Goal: Task Accomplishment & Management: Complete application form

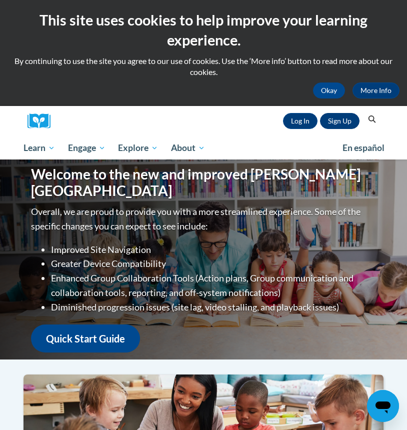
click at [335, 121] on link "Sign Up" at bounding box center [340, 121] width 40 height 16
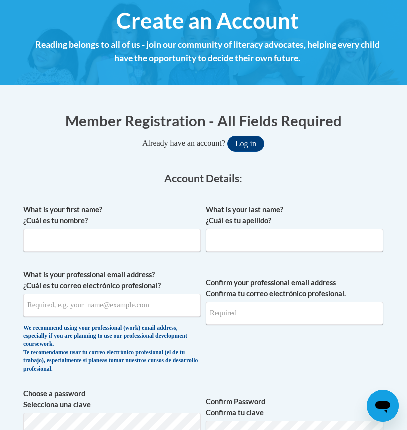
scroll to position [155, 0]
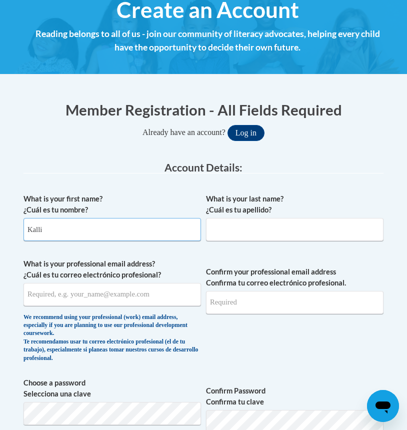
type input "Kalli"
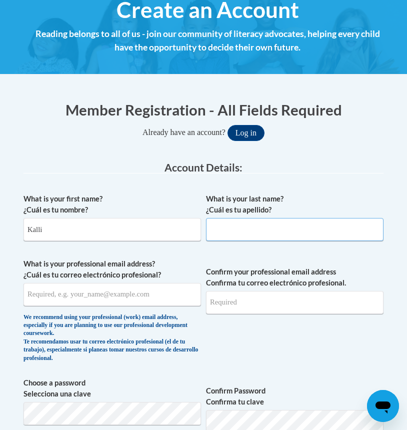
type input "b"
type input "[PERSON_NAME]"
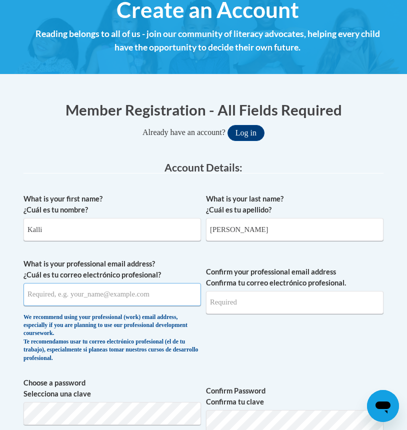
click at [141, 292] on input "What is your professional email address? ¿Cuál es tu correo electrónico profesi…" at bounding box center [113, 294] width 178 height 23
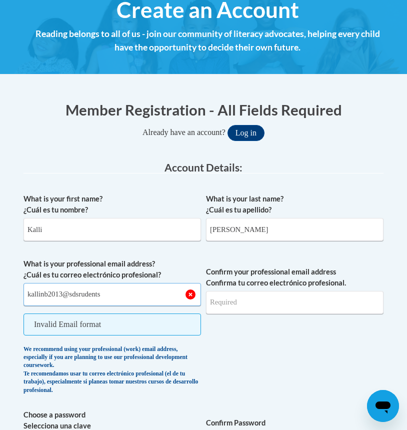
click at [87, 294] on input "kallinb2013@sdsrudents" at bounding box center [113, 294] width 178 height 23
drag, startPoint x: 112, startPoint y: 297, endPoint x: 71, endPoint y: 295, distance: 41.0
click at [71, 295] on input "kallinb2013@sdsrudents" at bounding box center [113, 294] width 178 height 23
type input "[EMAIL_ADDRESS][DOMAIN_NAME]"
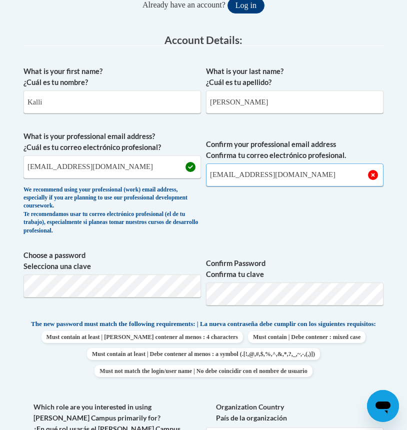
scroll to position [301, 0]
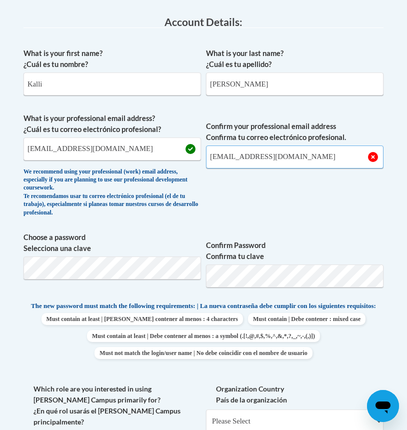
type input "[EMAIL_ADDRESS][DOMAIN_NAME]"
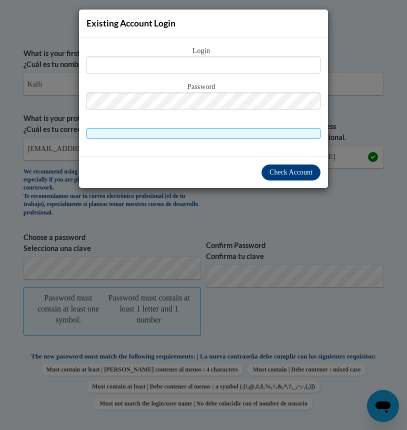
click at [301, 206] on div "Existing Account Login Login Password" at bounding box center [203, 215] width 407 height 430
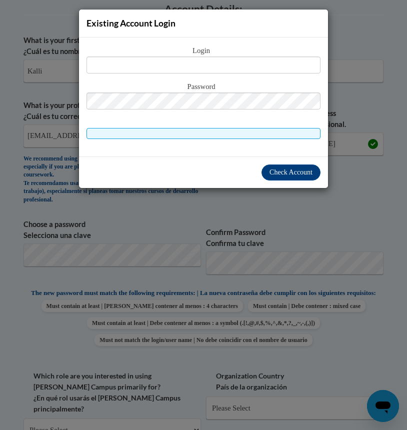
click at [282, 204] on div "Existing Account Login Login Password" at bounding box center [203, 215] width 407 height 430
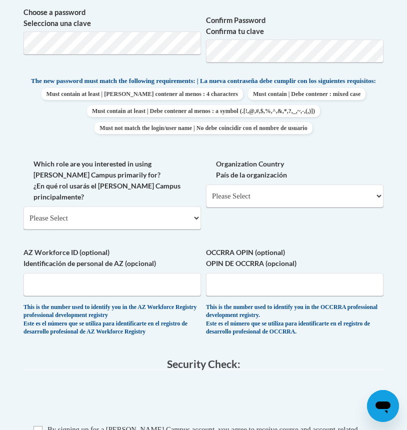
scroll to position [528, 0]
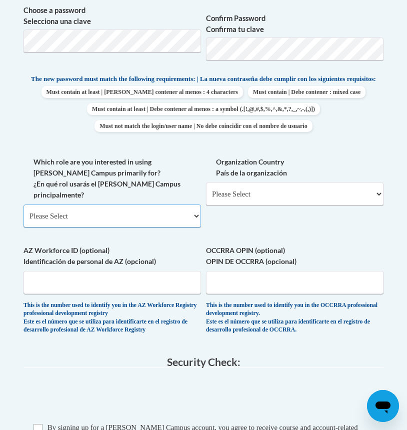
select select "5a18ea06-2b54-4451-96f2-d152daf9eac5"
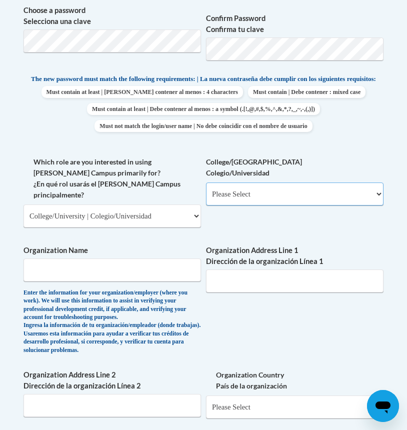
select select "99b32b07-cffc-426c-8bf6-0cd77760d84b"
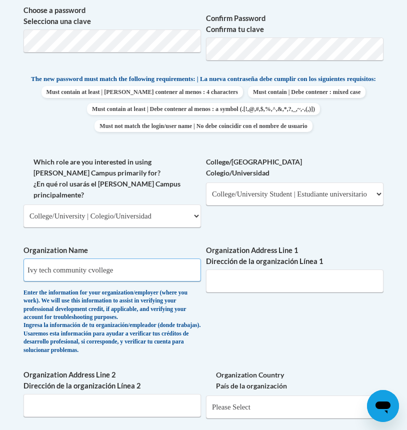
click at [100, 259] on input "Ivy tech community cvollege" at bounding box center [113, 270] width 178 height 23
type input "[GEOGRAPHIC_DATA]"
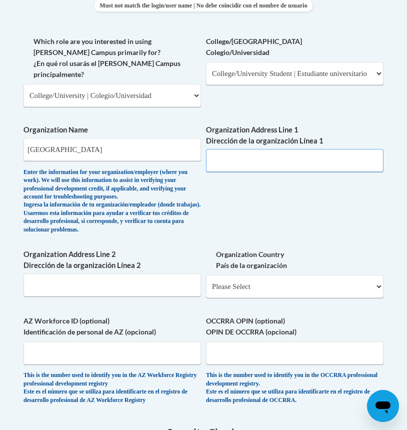
scroll to position [649, 0]
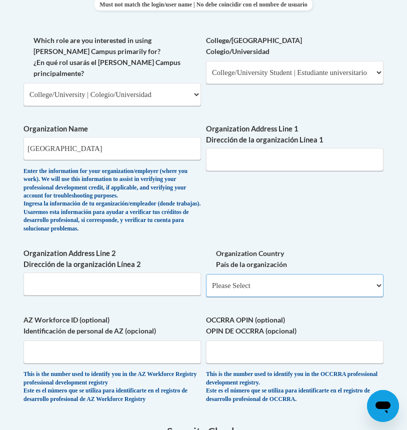
select select "ad49bcad-a171-4b2e-b99c-48b446064914"
select select
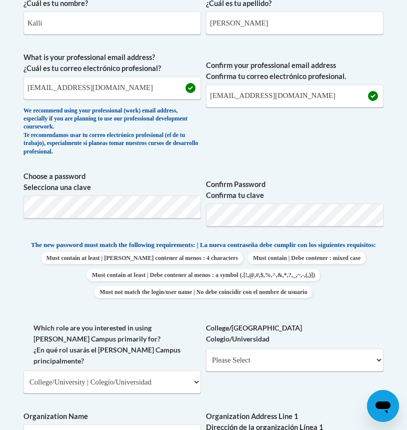
scroll to position [367, 0]
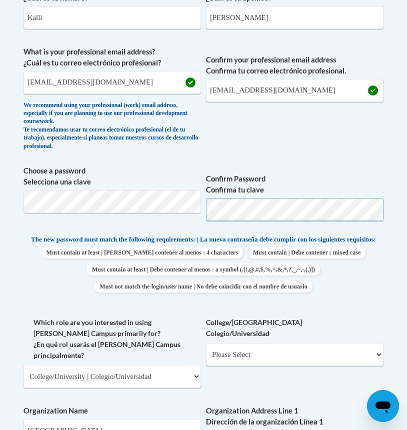
click at [172, 203] on span "Choose a password Selecciona una clave Confirm Password Confirma tu clave" at bounding box center [204, 198] width 360 height 64
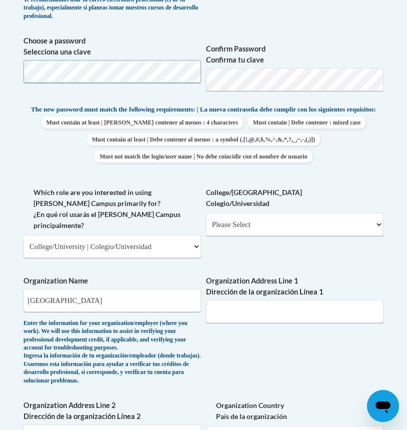
scroll to position [499, 0]
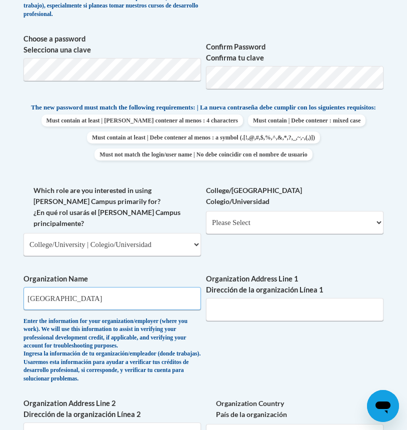
drag, startPoint x: 140, startPoint y: 289, endPoint x: -5, endPoint y: 289, distance: 144.5
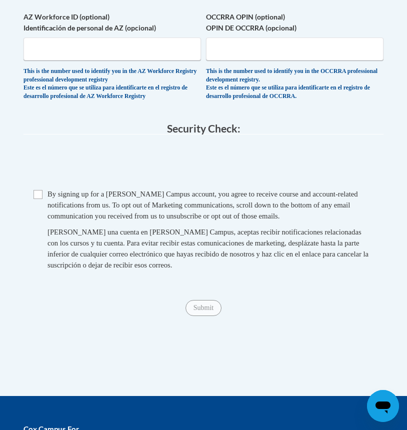
scroll to position [1064, 0]
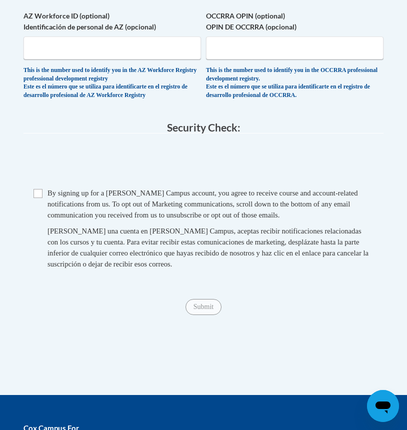
click at [37, 189] on input "Checkbox" at bounding box center [38, 193] width 9 height 9
checkbox input "true"
click at [202, 300] on input "Submit" at bounding box center [204, 307] width 36 height 16
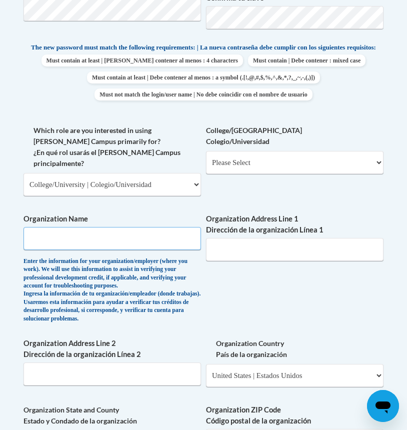
scroll to position [563, 0]
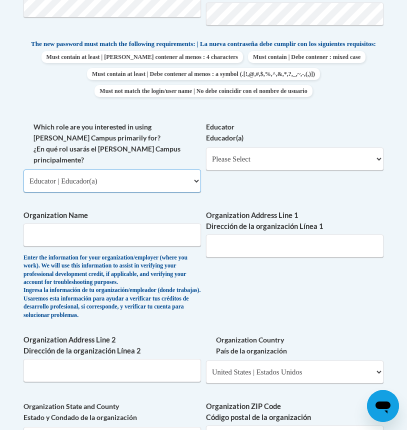
select select "5a18ea06-2b54-4451-96f2-d152daf9eac5"
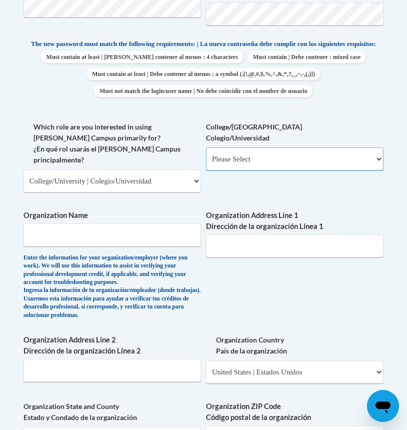
select select "99b32b07-cffc-426c-8bf6-0cd77760d84b"
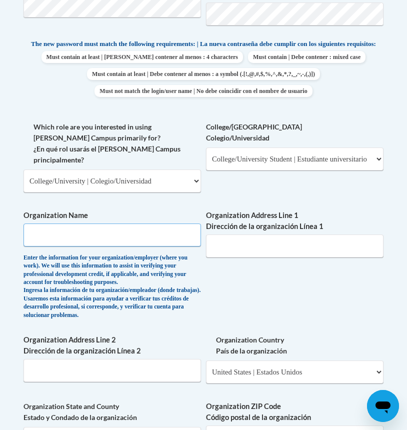
click at [122, 224] on input "Organization Name" at bounding box center [113, 235] width 178 height 23
type input "[GEOGRAPHIC_DATA]"
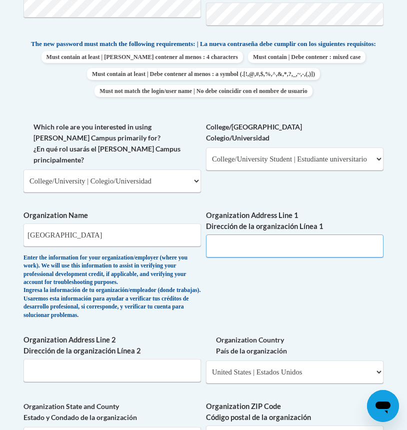
click at [269, 235] on input "Organization Address Line 1 Dirección de la organización Línea 1" at bounding box center [295, 246] width 178 height 23
